Goal: Information Seeking & Learning: Learn about a topic

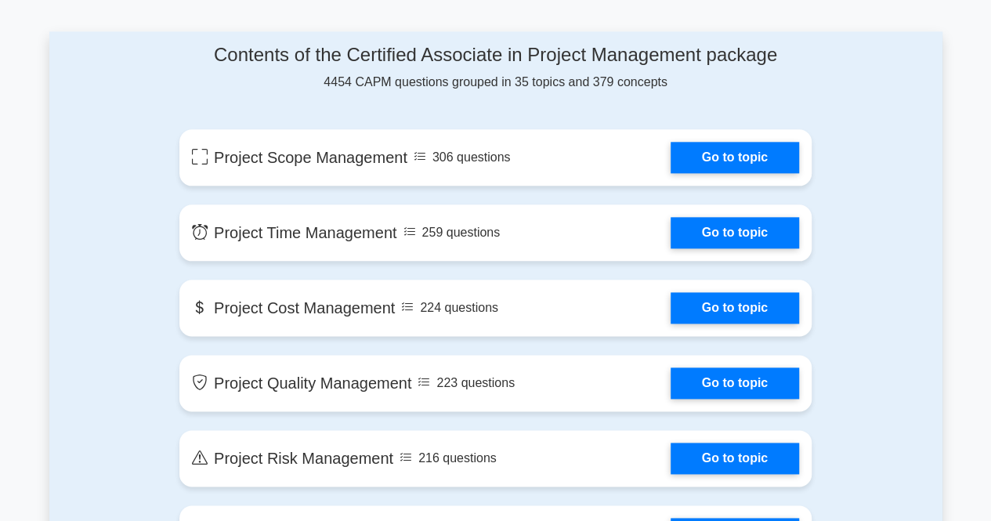
scroll to position [817, 0]
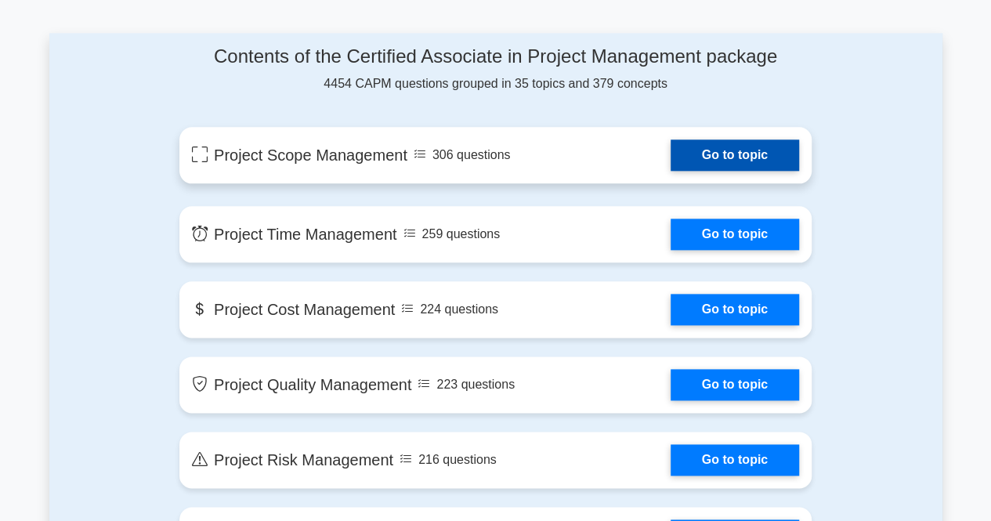
click at [744, 163] on link "Go to topic" at bounding box center [735, 154] width 129 height 31
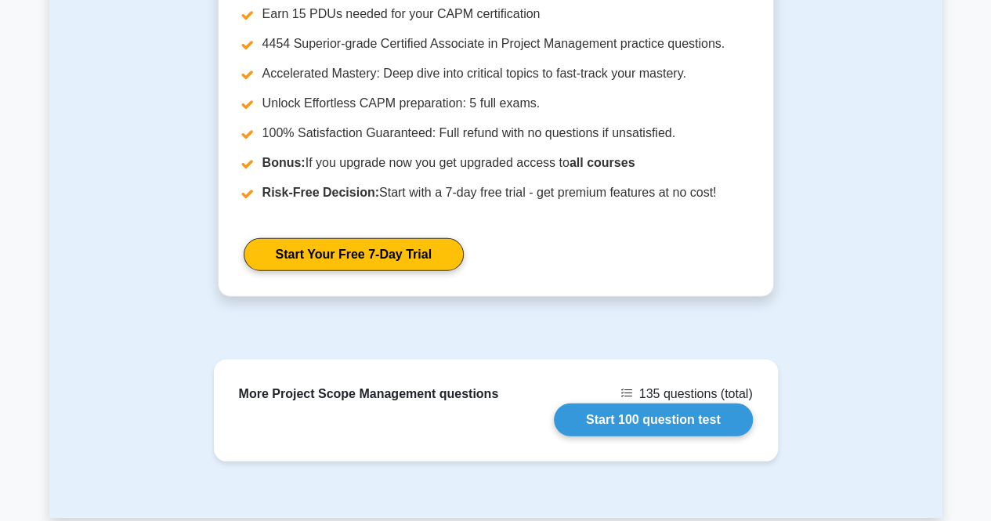
scroll to position [2012, 0]
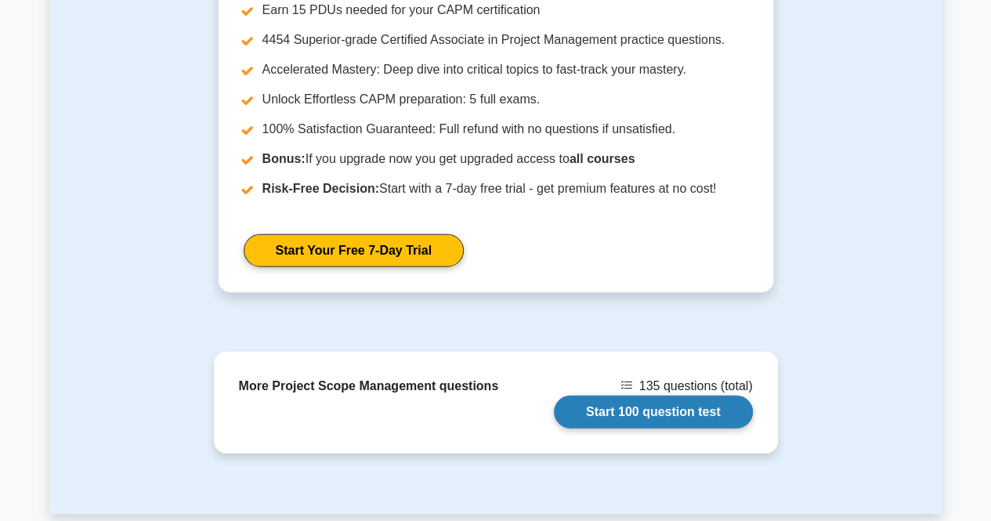
click at [647, 406] on link "Start 100 question test" at bounding box center [653, 412] width 199 height 33
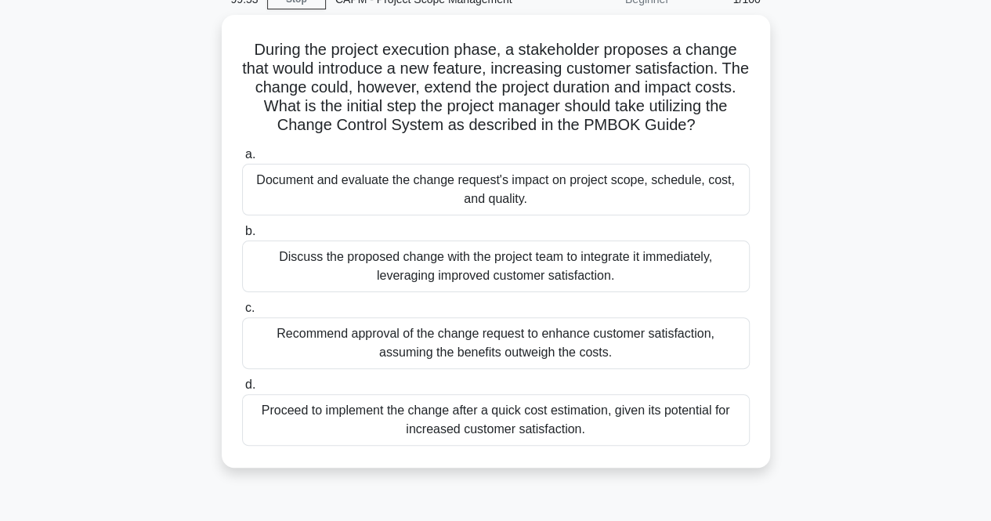
scroll to position [86, 0]
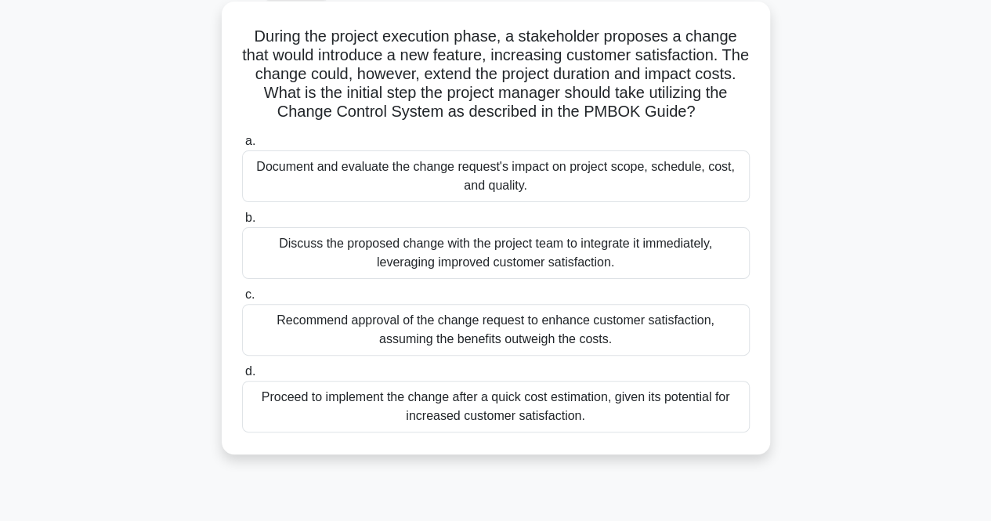
click at [579, 338] on div "Recommend approval of the change request to enhance customer satisfaction, assu…" at bounding box center [496, 330] width 508 height 52
click at [242, 300] on input "c. Recommend approval of the change request to enhance customer satisfaction, a…" at bounding box center [242, 295] width 0 height 10
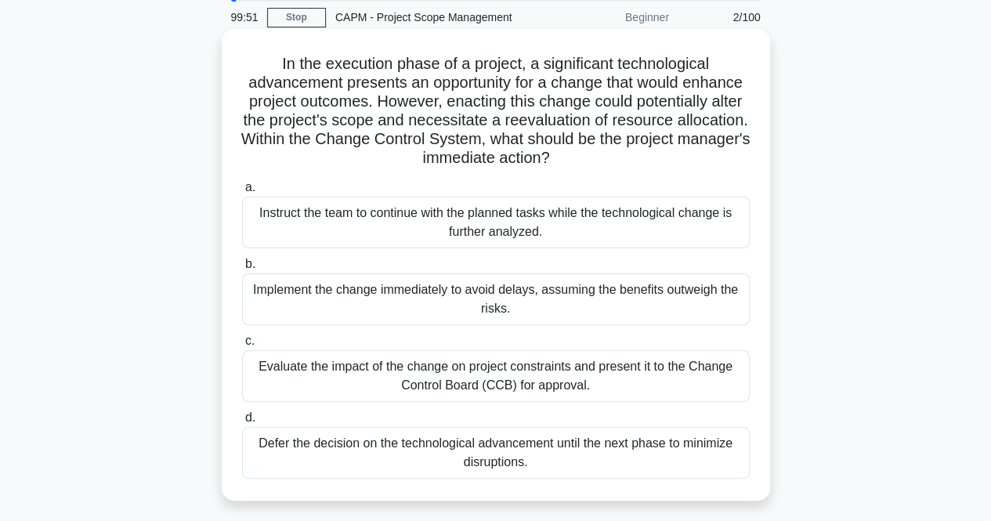
scroll to position [0, 0]
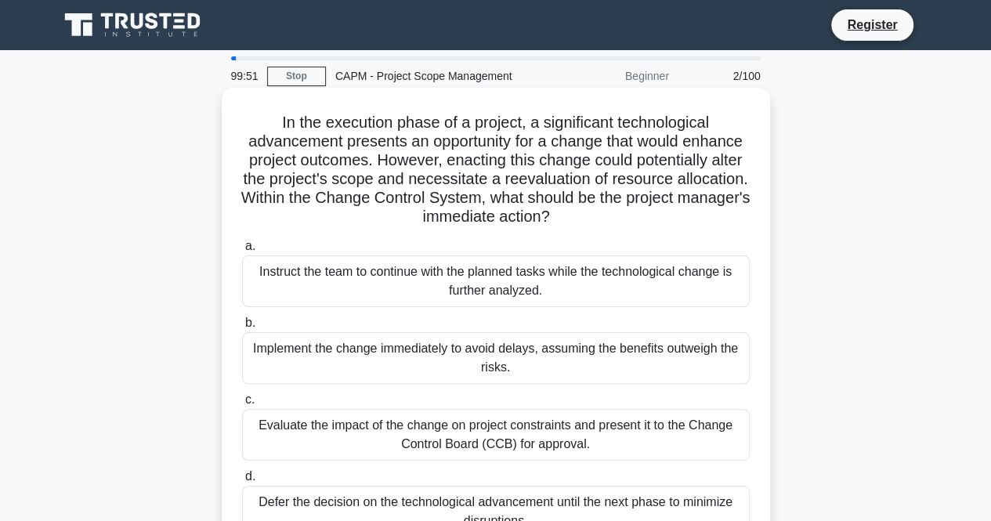
click at [539, 235] on div "a. Instruct the team to continue with the planned tasks while the technological…" at bounding box center [496, 387] width 527 height 307
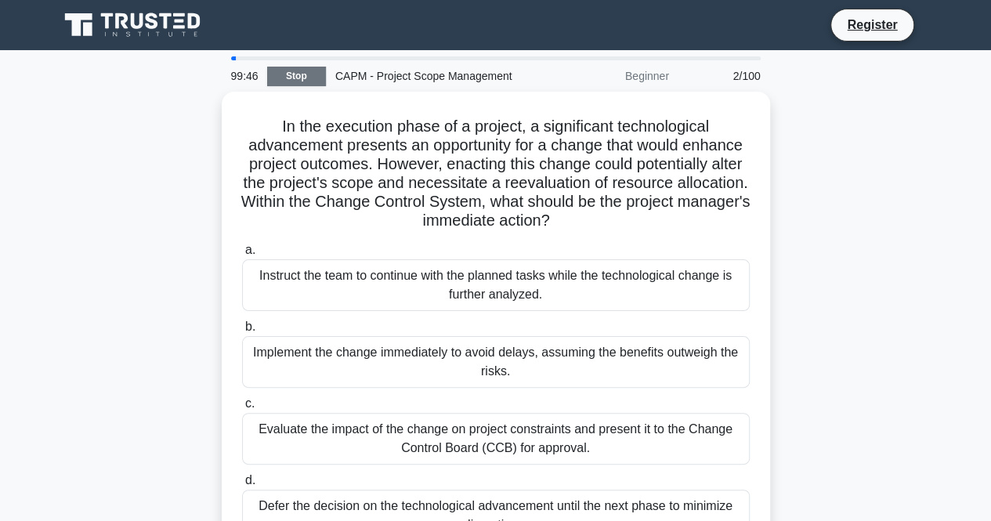
click at [306, 70] on link "Stop" at bounding box center [296, 77] width 59 height 20
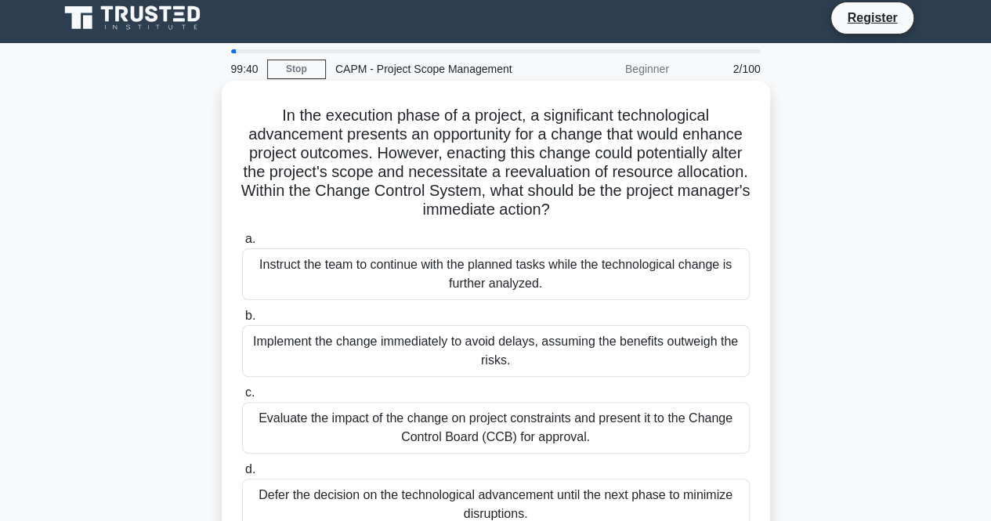
scroll to position [6, 0]
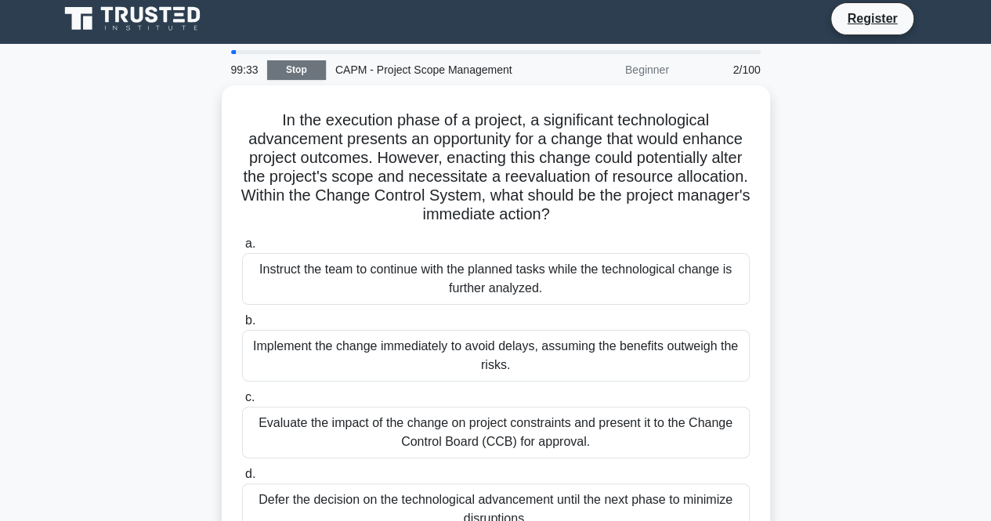
click at [312, 74] on link "Stop" at bounding box center [296, 70] width 59 height 20
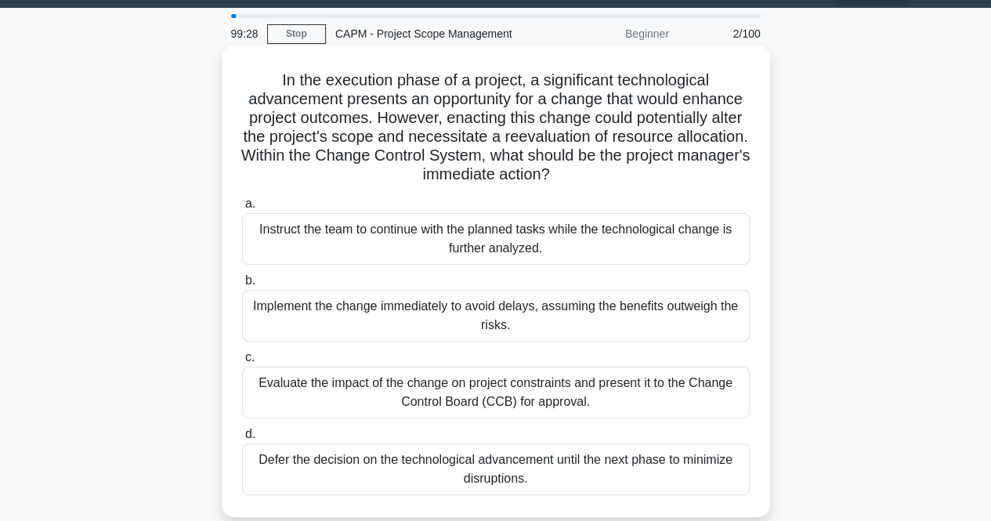
scroll to position [0, 0]
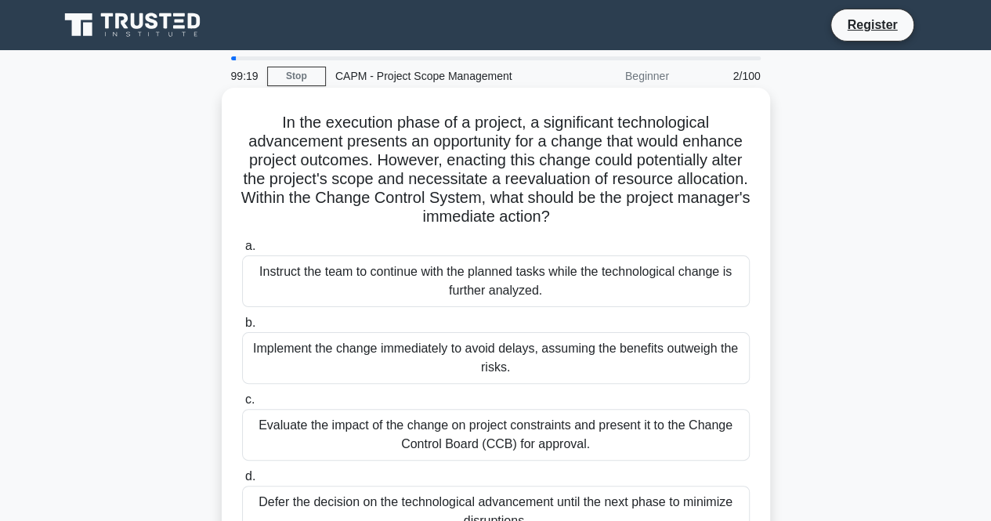
click at [474, 256] on label "a. Instruct the team to continue with the planned tasks while the technological…" at bounding box center [496, 272] width 508 height 71
click at [242, 252] on input "a. Instruct the team to continue with the planned tasks while the technological…" at bounding box center [242, 246] width 0 height 10
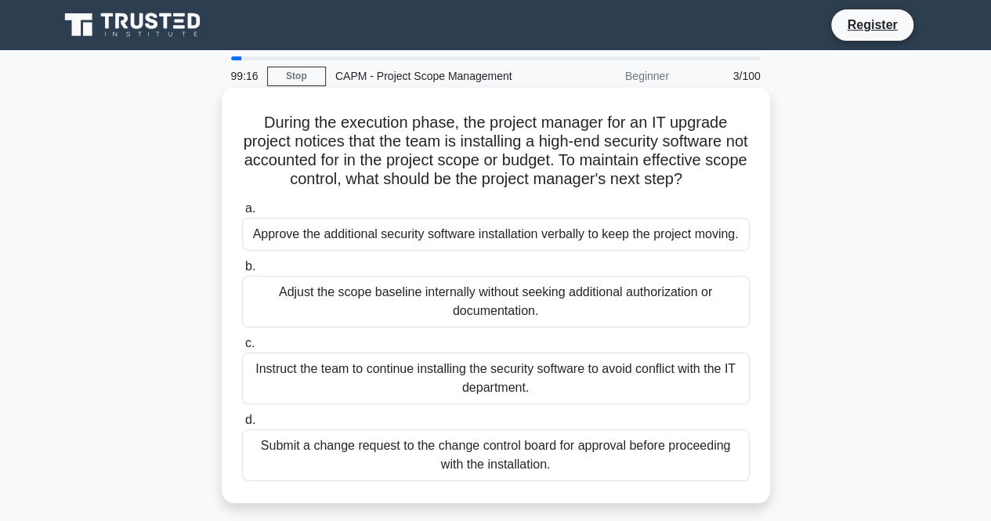
click at [471, 295] on div "Adjust the scope baseline internally without seeking additional authorization o…" at bounding box center [496, 302] width 508 height 52
click at [242, 272] on input "b. Adjust the scope baseline internally without seeking additional authorizatio…" at bounding box center [242, 267] width 0 height 10
